Goal: Task Accomplishment & Management: Manage account settings

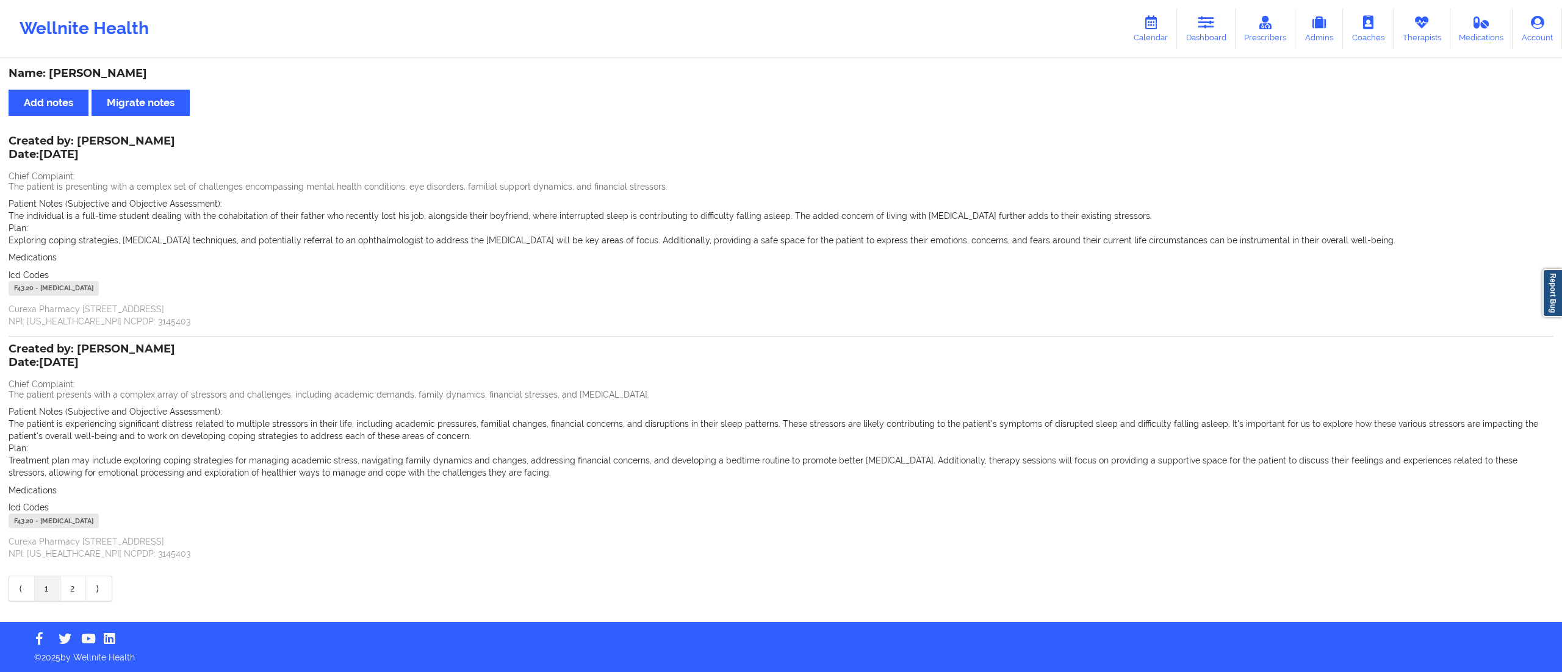
drag, startPoint x: 1204, startPoint y: 34, endPoint x: 1216, endPoint y: 56, distance: 24.8
click at [1204, 33] on link "Dashboard" at bounding box center [1206, 29] width 59 height 40
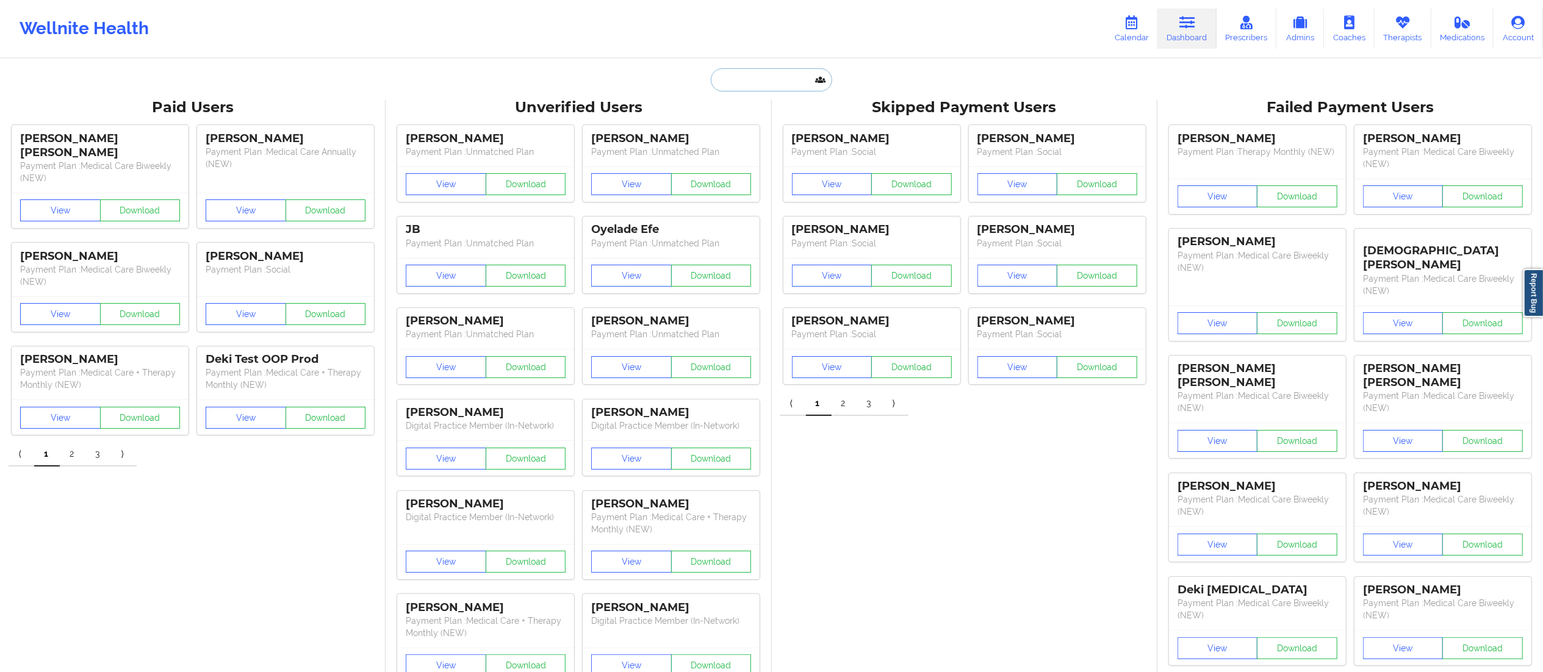
click at [759, 72] on input "text" at bounding box center [771, 79] width 121 height 23
paste input "[PERSON_NAME]"
click at [747, 82] on input "[PERSON_NAME]" at bounding box center [771, 79] width 121 height 23
type input "[PERSON_NAME]"
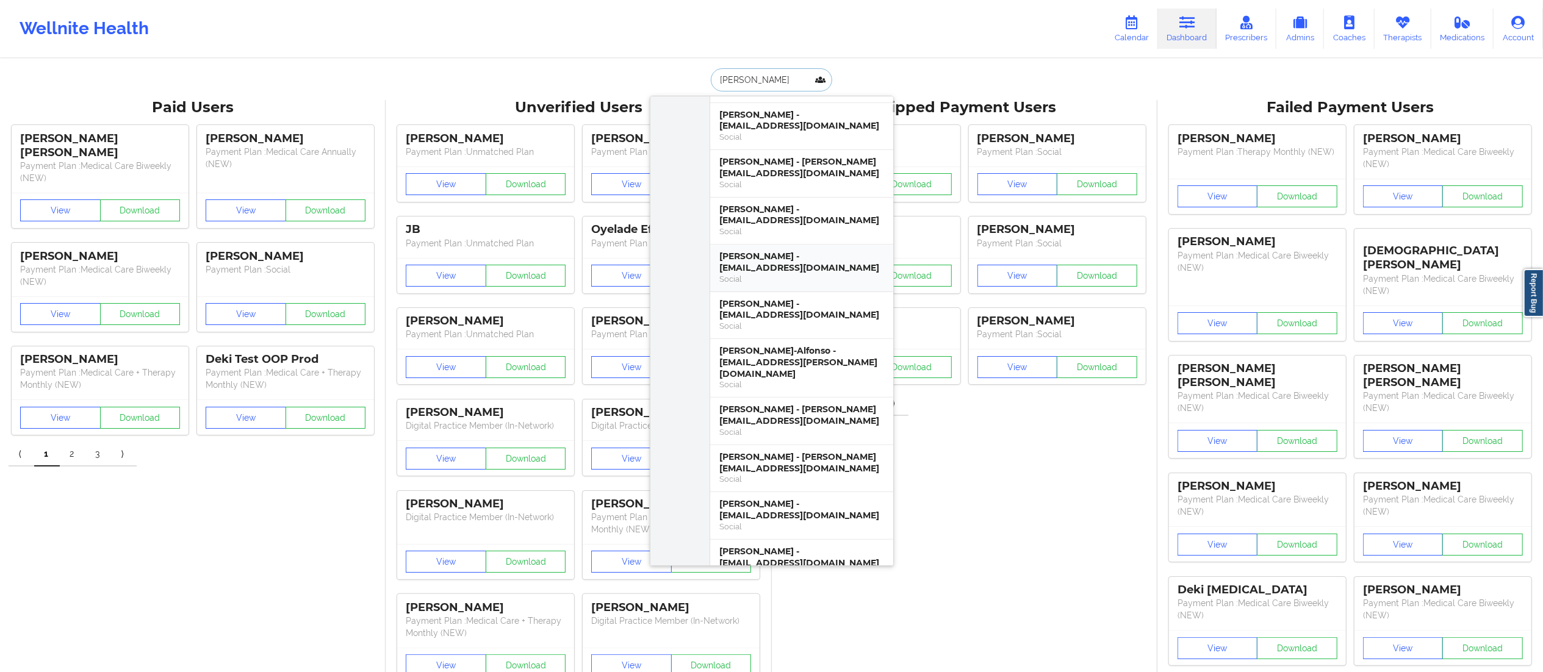
scroll to position [398, 0]
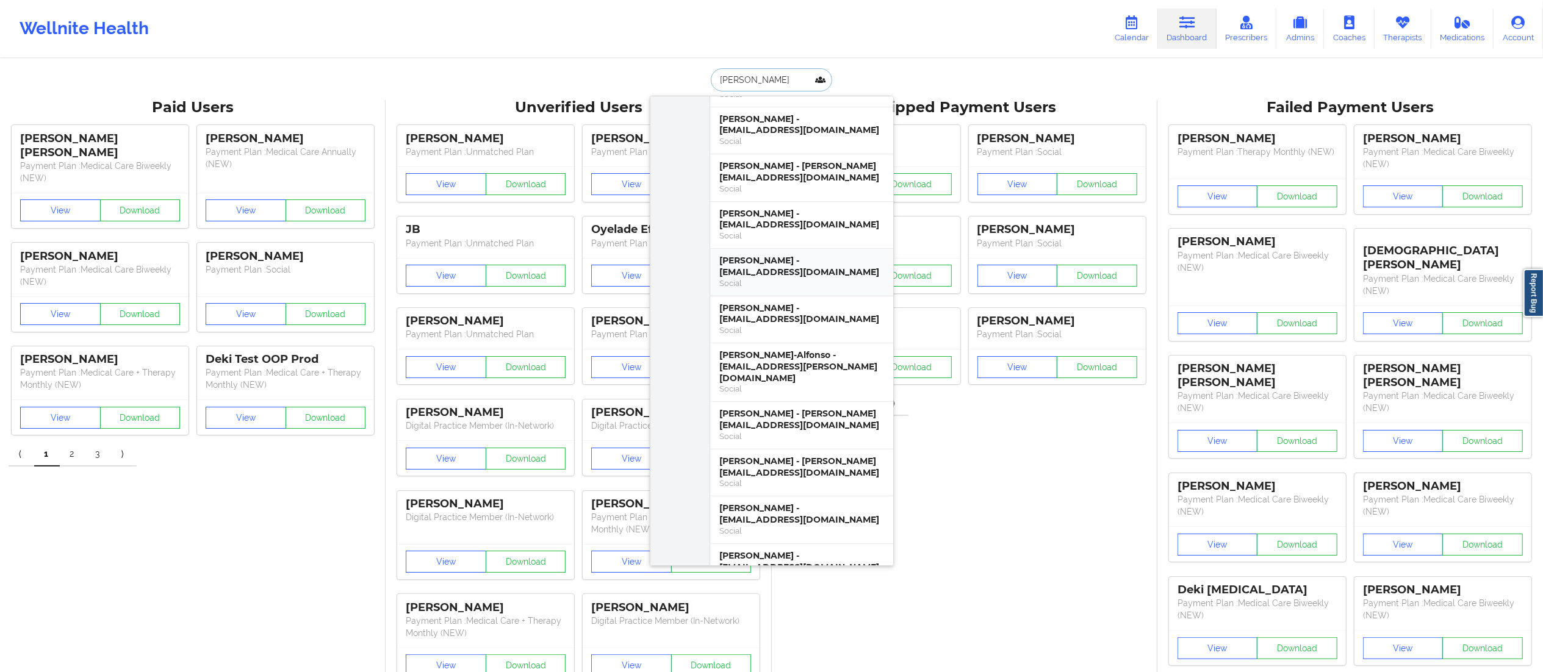
click at [757, 256] on div "[PERSON_NAME] - [EMAIL_ADDRESS][DOMAIN_NAME]" at bounding box center [802, 266] width 164 height 23
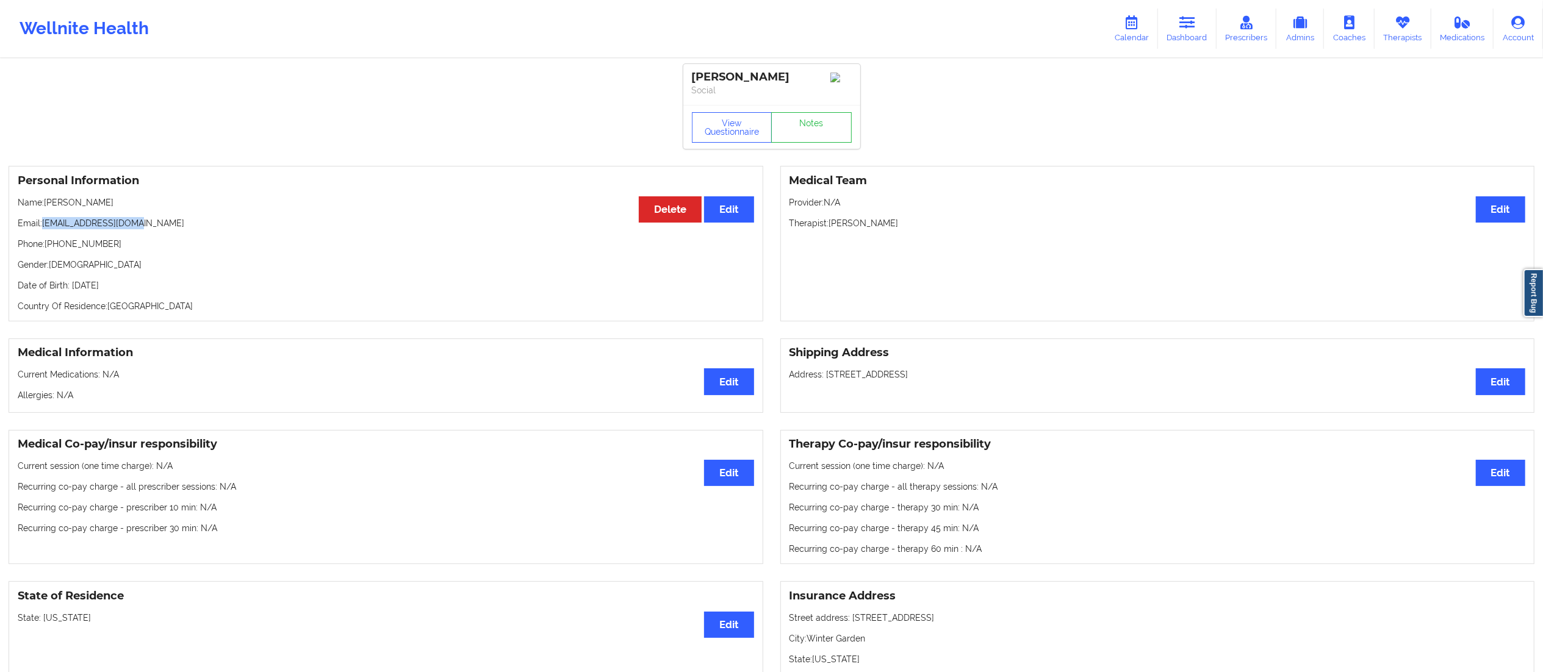
drag, startPoint x: 45, startPoint y: 222, endPoint x: 178, endPoint y: 222, distance: 133.6
click at [178, 222] on p "Email: [EMAIL_ADDRESS][DOMAIN_NAME]" at bounding box center [386, 223] width 737 height 12
copy p "[EMAIL_ADDRESS][DOMAIN_NAME]"
click at [802, 136] on link "Notes" at bounding box center [811, 127] width 81 height 31
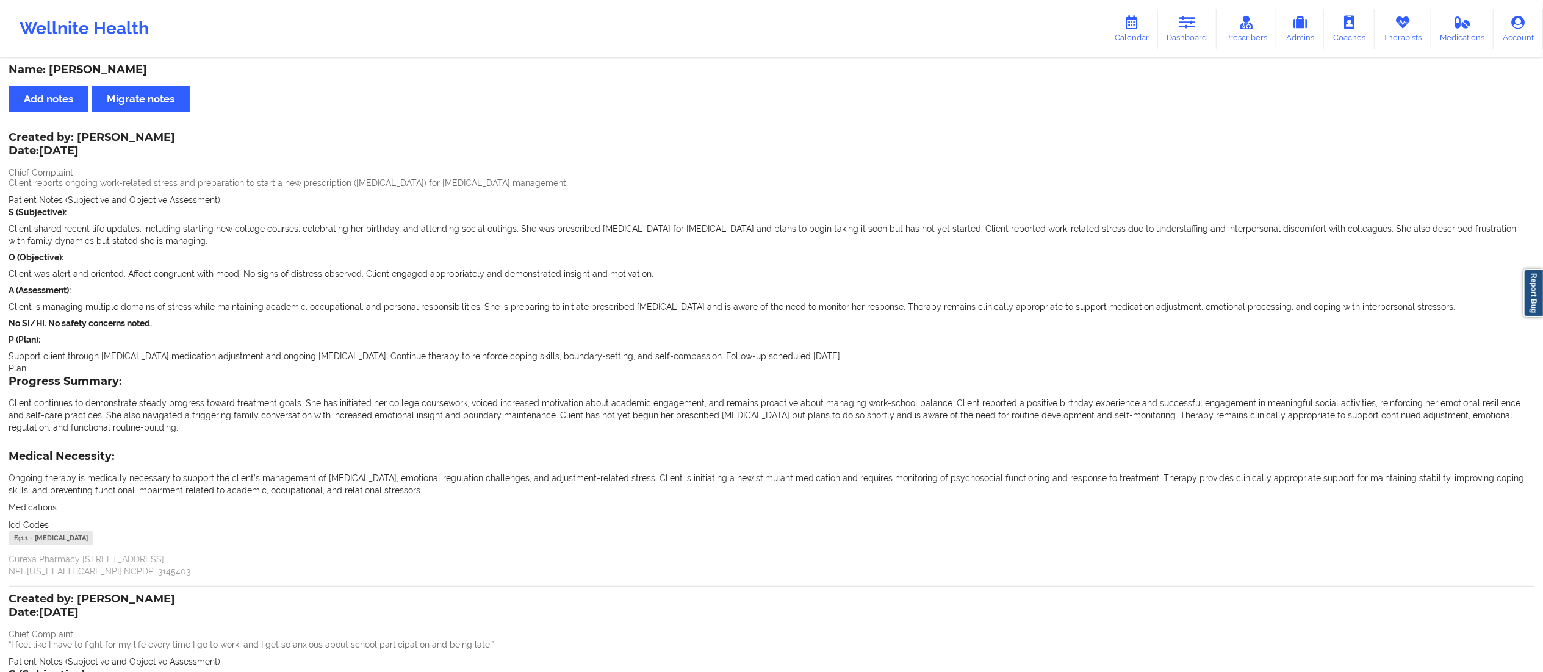
scroll to position [5, 0]
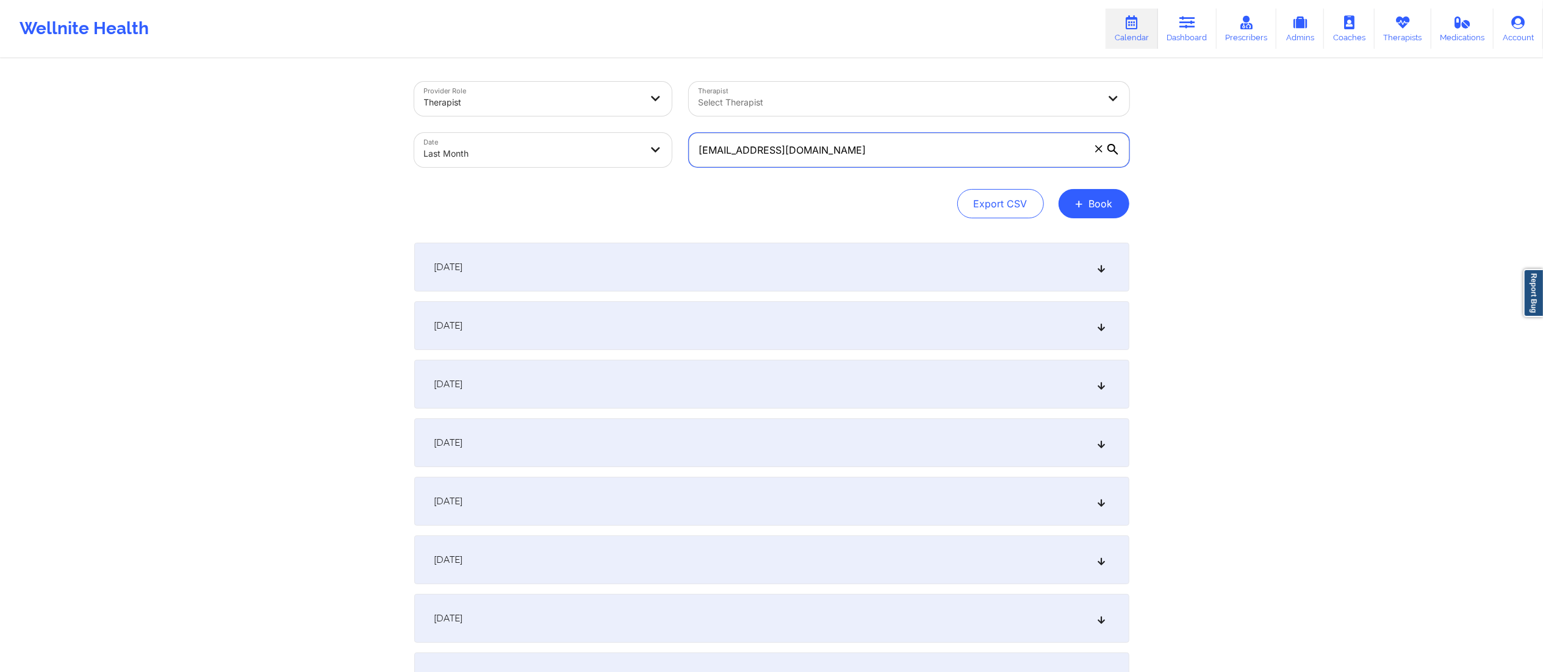
drag, startPoint x: 862, startPoint y: 149, endPoint x: 680, endPoint y: 155, distance: 181.9
click at [682, 155] on div "0737929@gmail.com" at bounding box center [909, 149] width 458 height 51
paste input "syrenag121"
type input "[EMAIL_ADDRESS][DOMAIN_NAME]"
click at [533, 148] on body "Wellnite Health Calendar Dashboard Prescribers Admins Coaches Therapists Medica…" at bounding box center [771, 336] width 1543 height 672
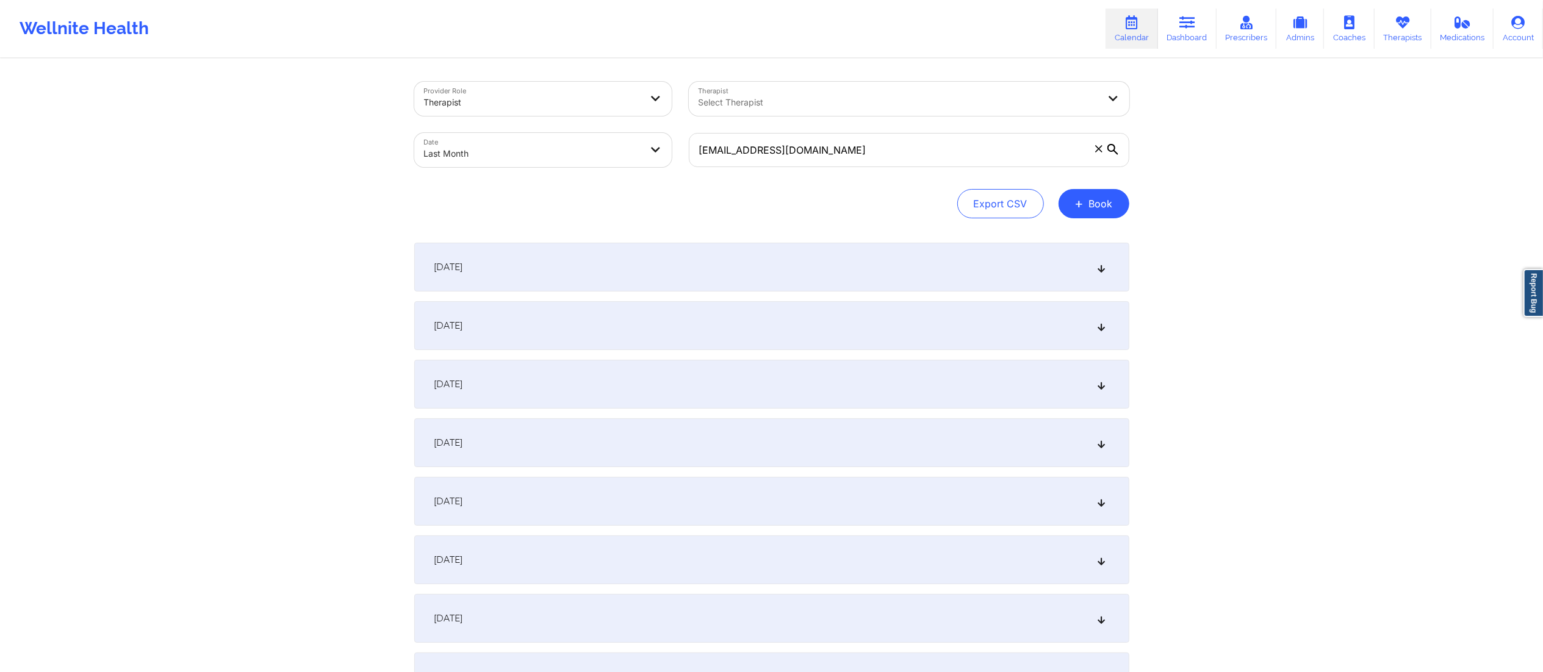
select select "2025-8"
select select "2025-9"
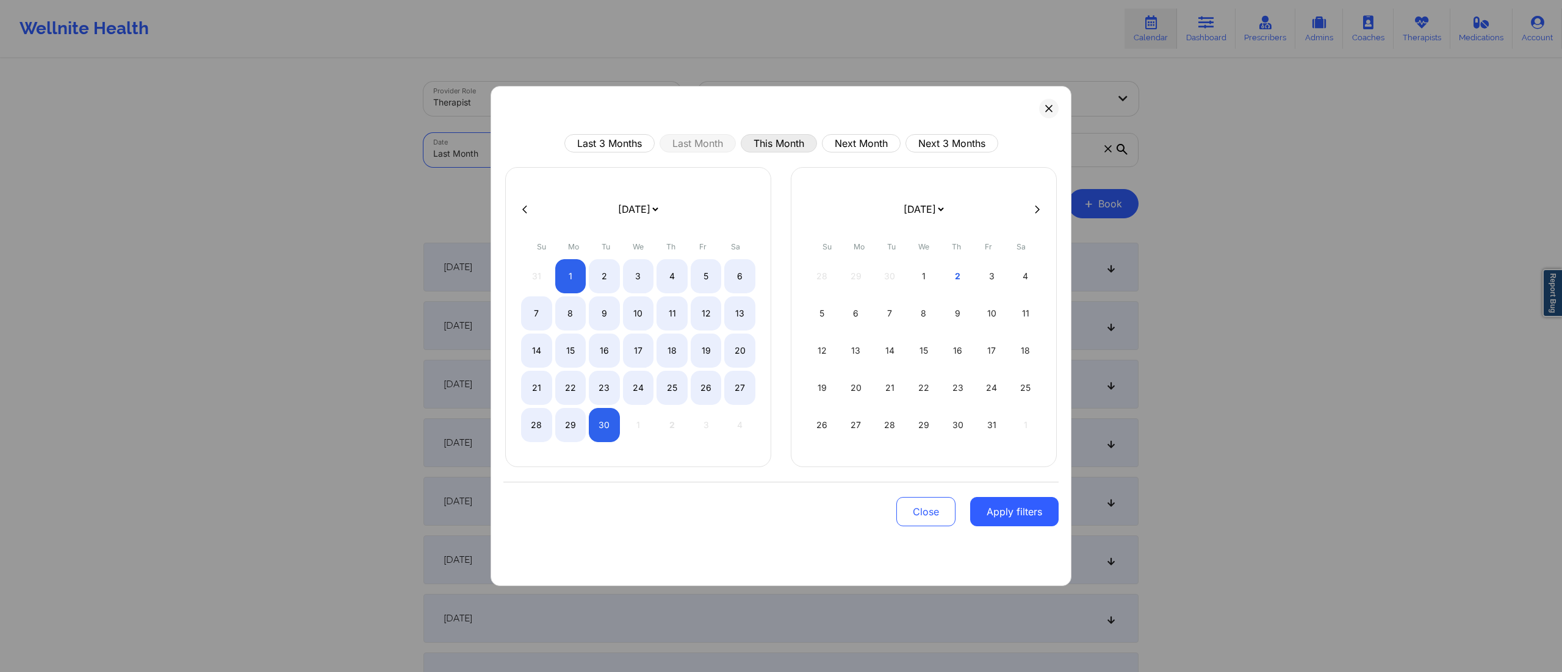
click at [784, 145] on button "This Month" at bounding box center [779, 143] width 76 height 18
select select "2025-9"
select select "2025-10"
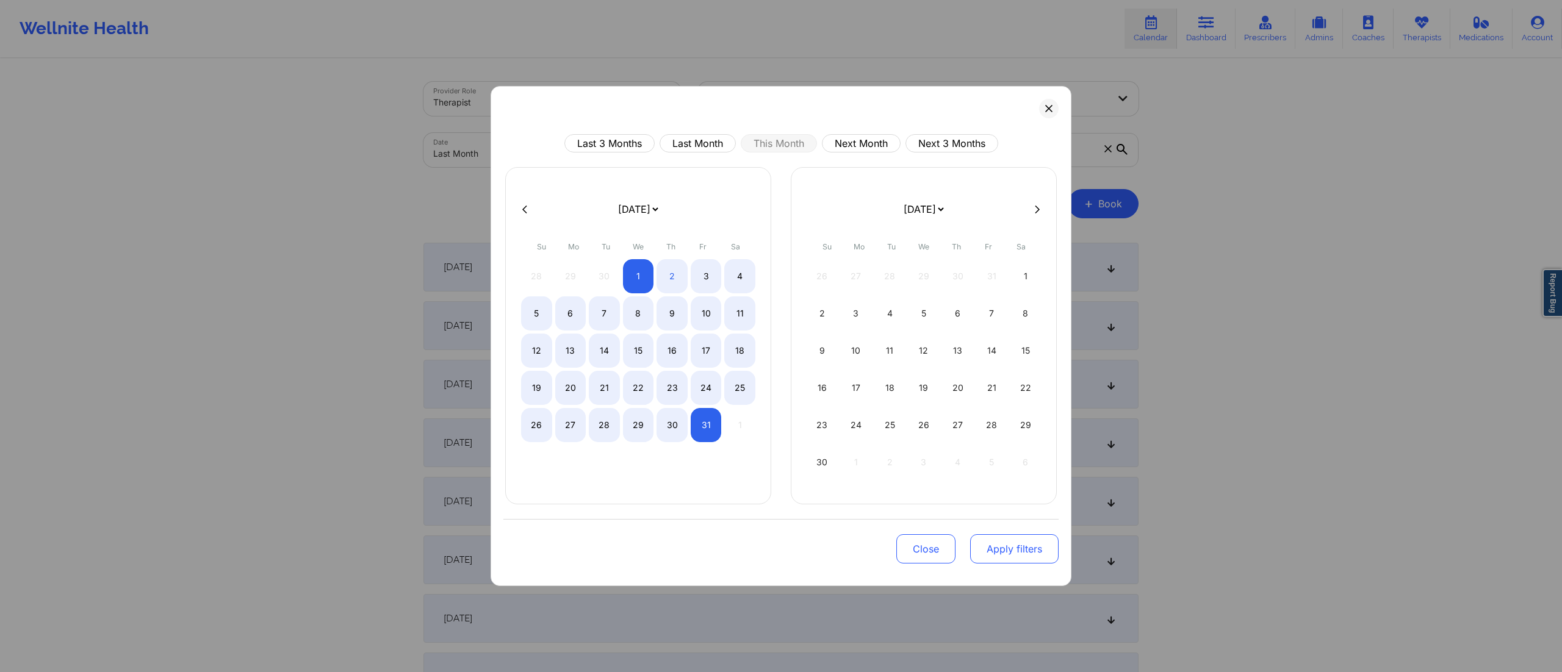
click at [1017, 550] on button "Apply filters" at bounding box center [1014, 549] width 88 height 29
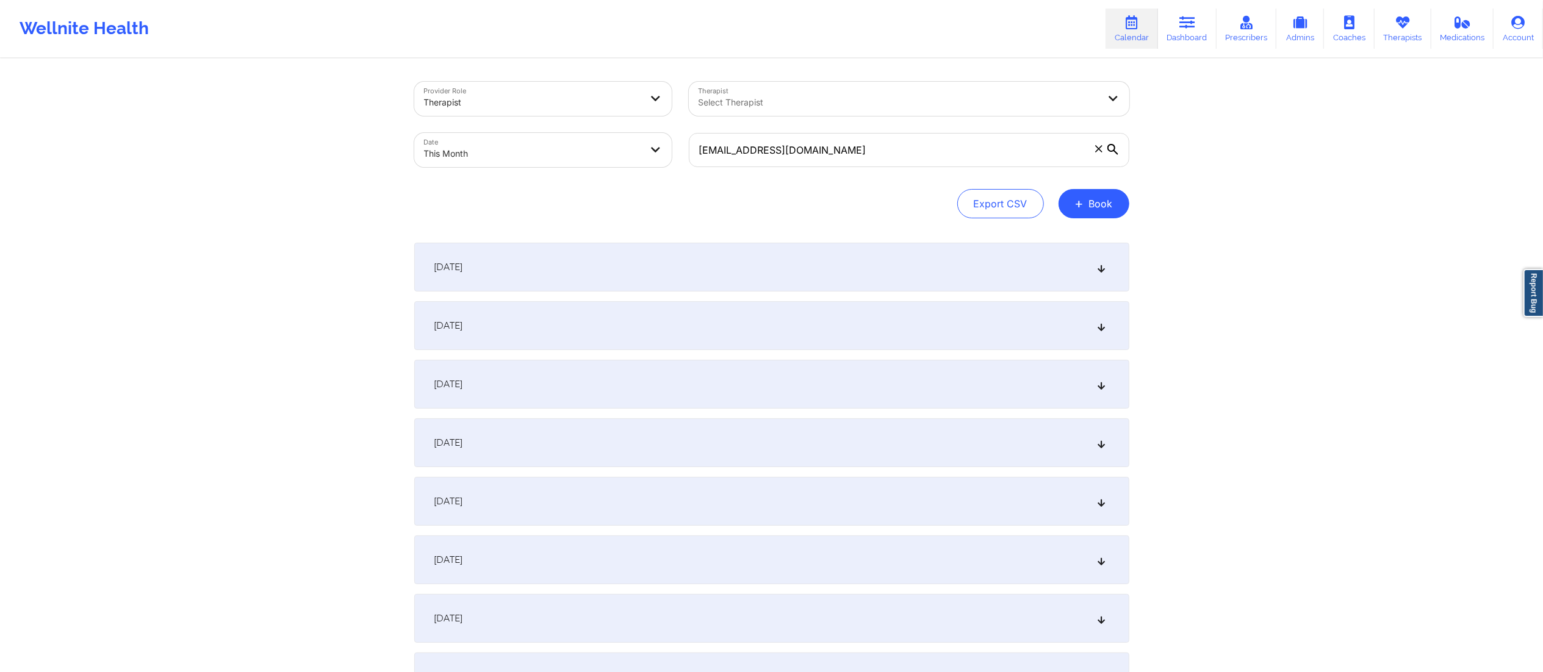
click at [613, 273] on div "October 1, 2025" at bounding box center [771, 267] width 715 height 49
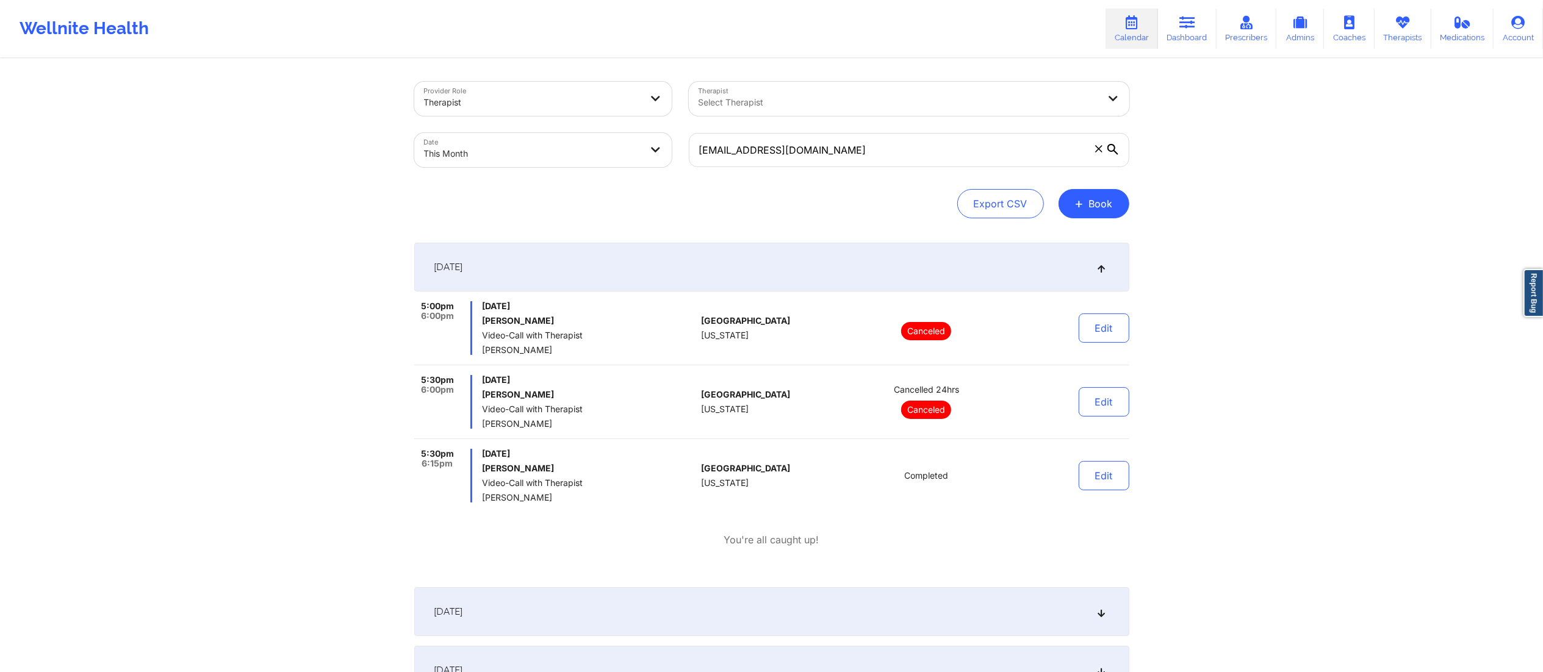
click at [819, 270] on div "October 1, 2025" at bounding box center [771, 267] width 715 height 49
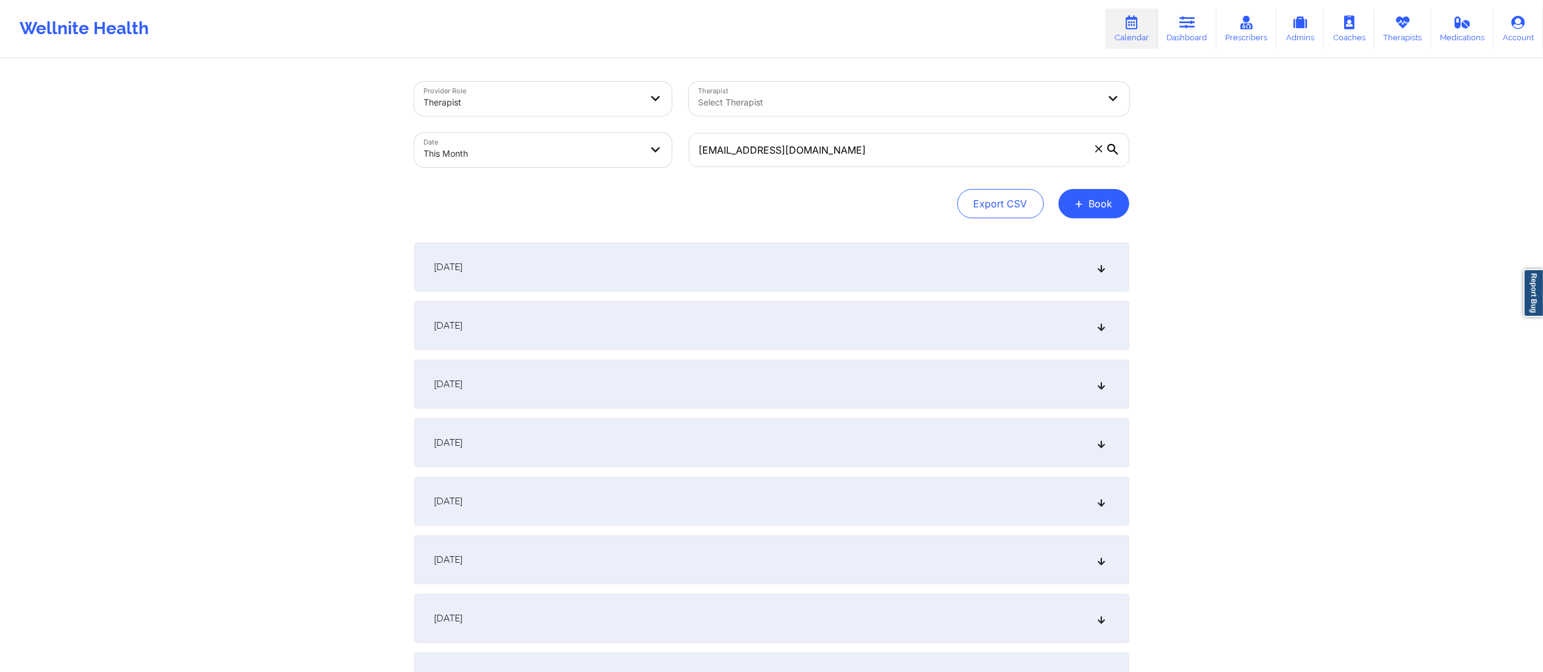
click at [863, 275] on div "October 1, 2025" at bounding box center [771, 267] width 715 height 49
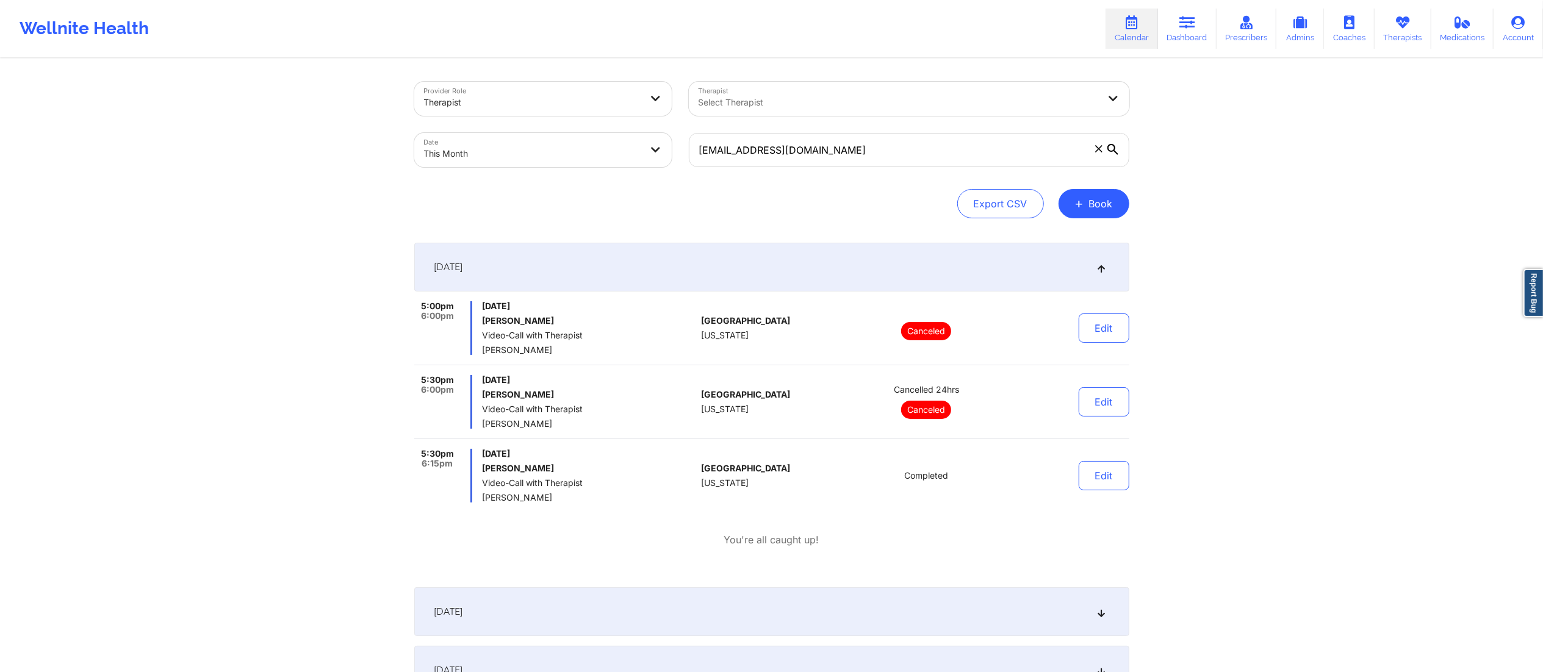
click at [858, 267] on div "October 1, 2025" at bounding box center [771, 267] width 715 height 49
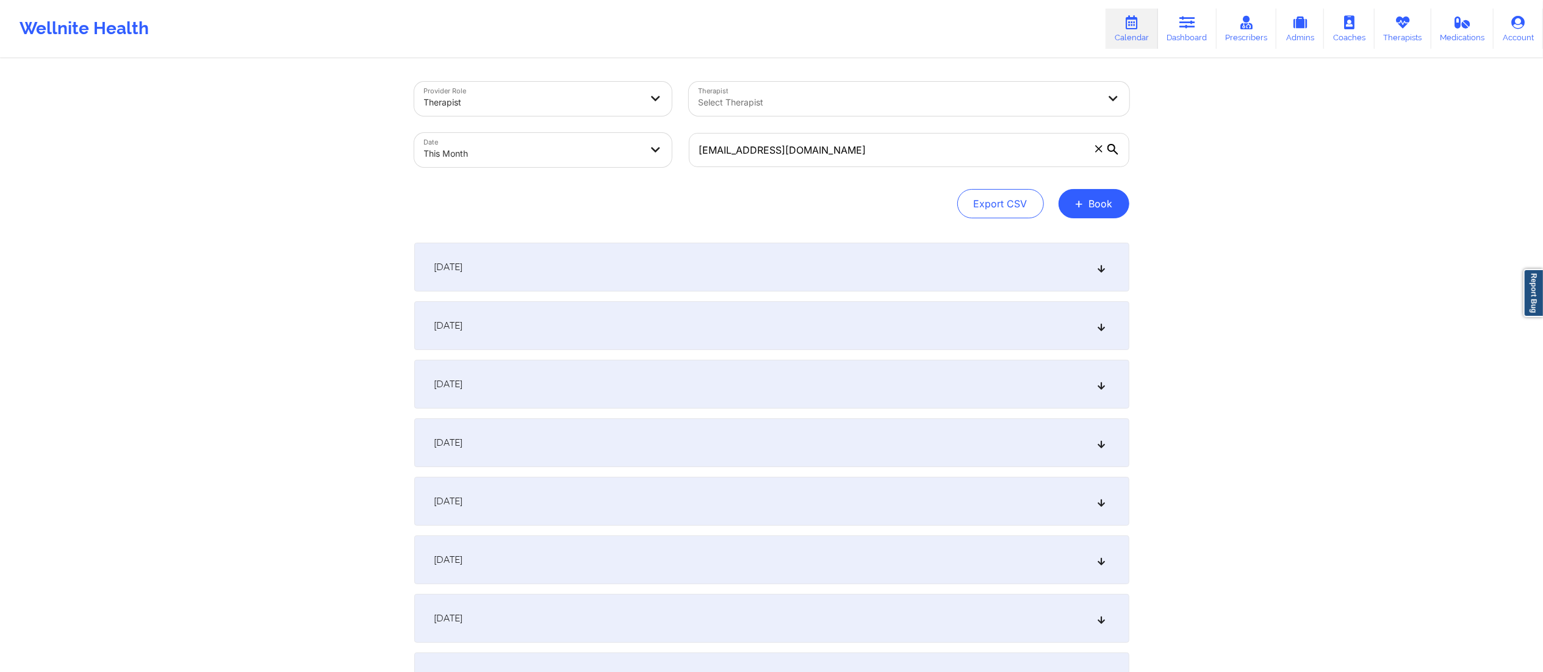
click at [763, 271] on div "October 1, 2025" at bounding box center [771, 267] width 715 height 49
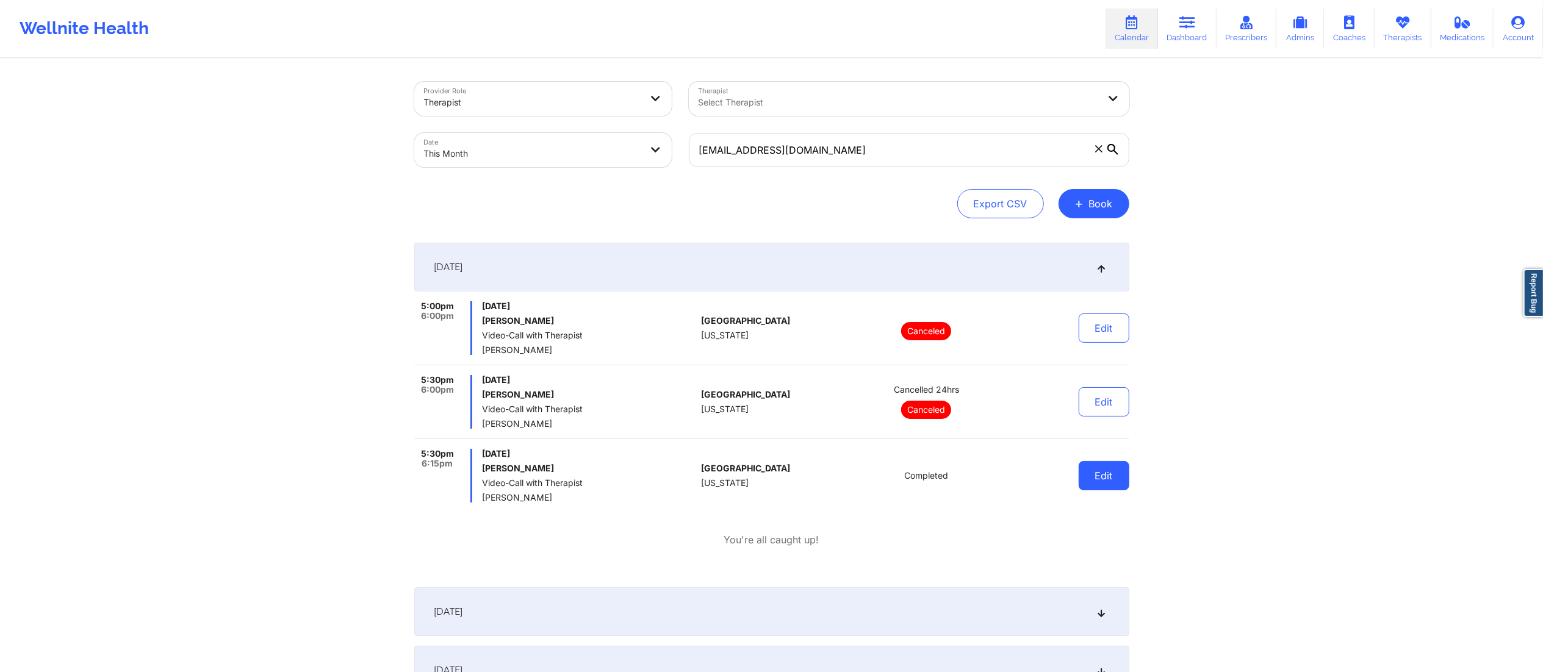
click at [1089, 481] on button "Edit" at bounding box center [1104, 475] width 51 height 29
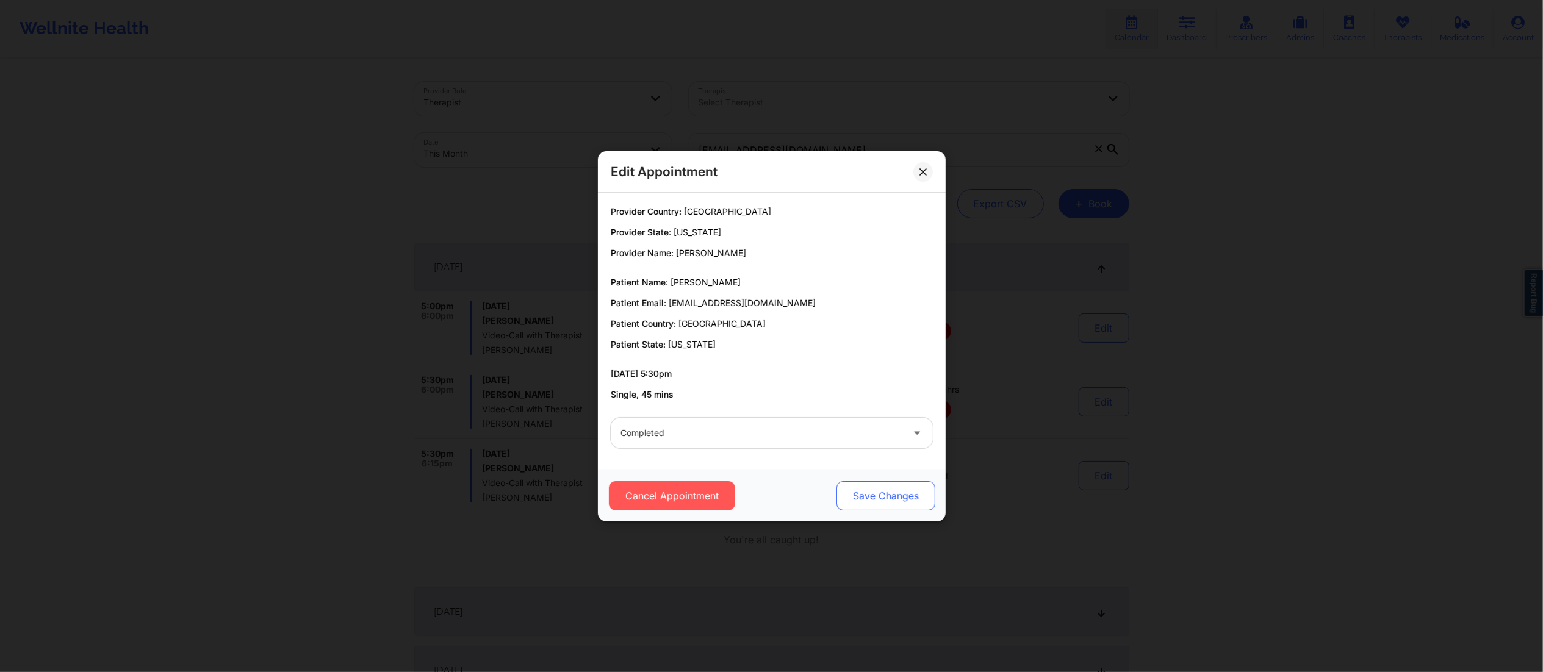
click at [908, 497] on button "Save Changes" at bounding box center [885, 495] width 99 height 29
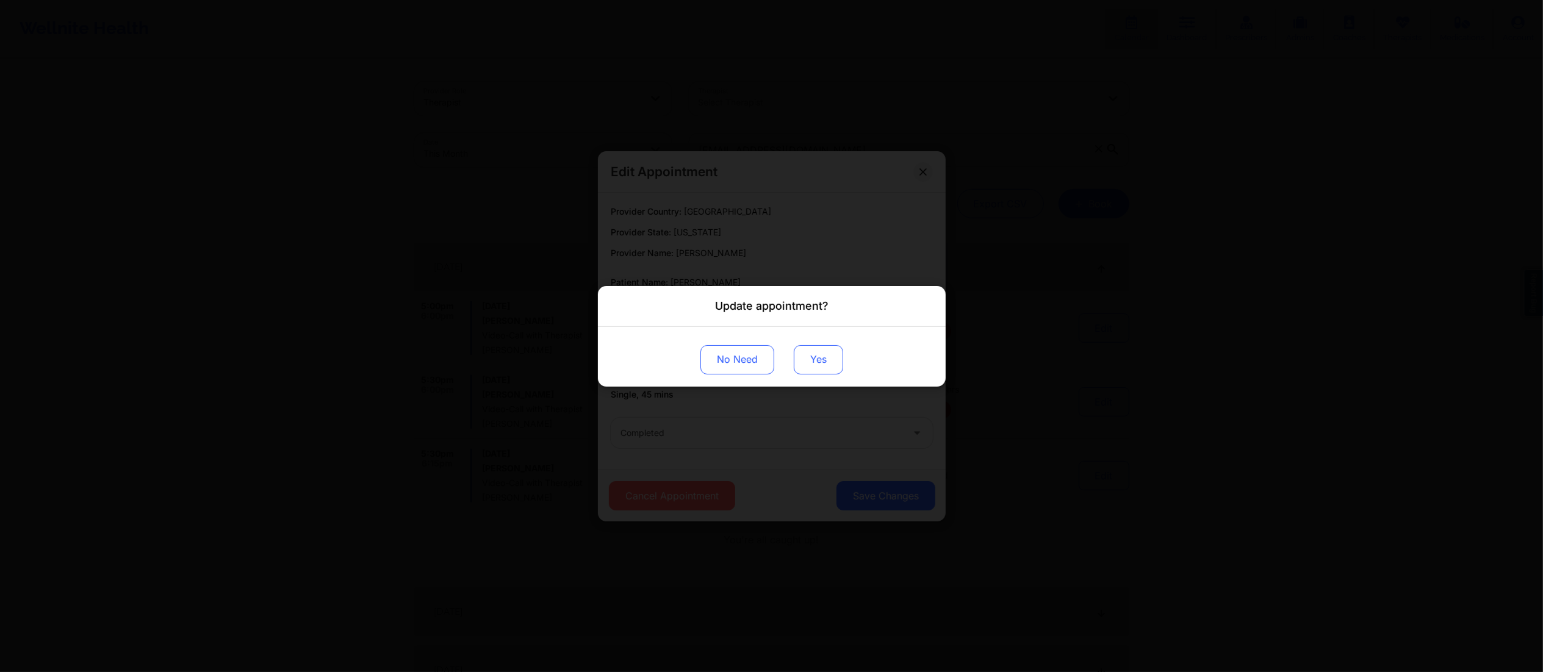
click at [827, 372] on button "Yes" at bounding box center [818, 359] width 49 height 29
